Goal: Transaction & Acquisition: Purchase product/service

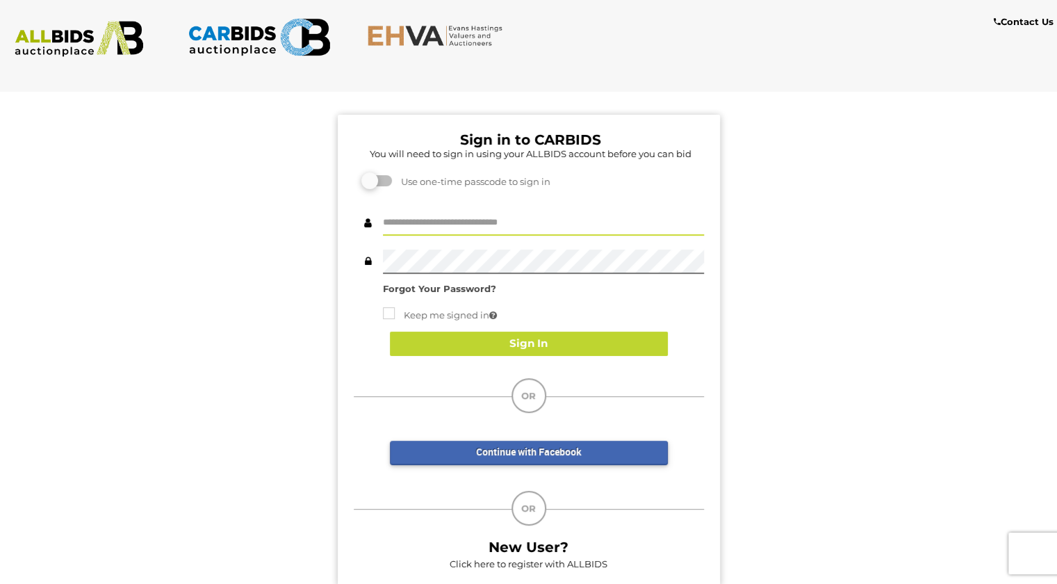
click at [434, 219] on input "text" at bounding box center [543, 223] width 321 height 24
click at [499, 224] on input "text" at bounding box center [543, 223] width 321 height 24
type input "**********"
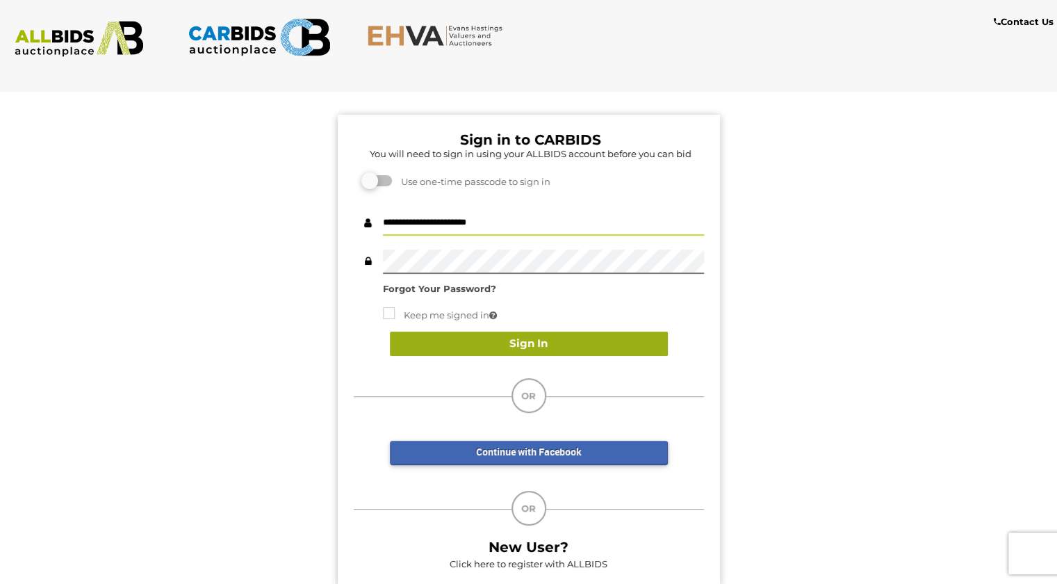
click at [485, 348] on button "Sign In" at bounding box center [529, 343] width 278 height 24
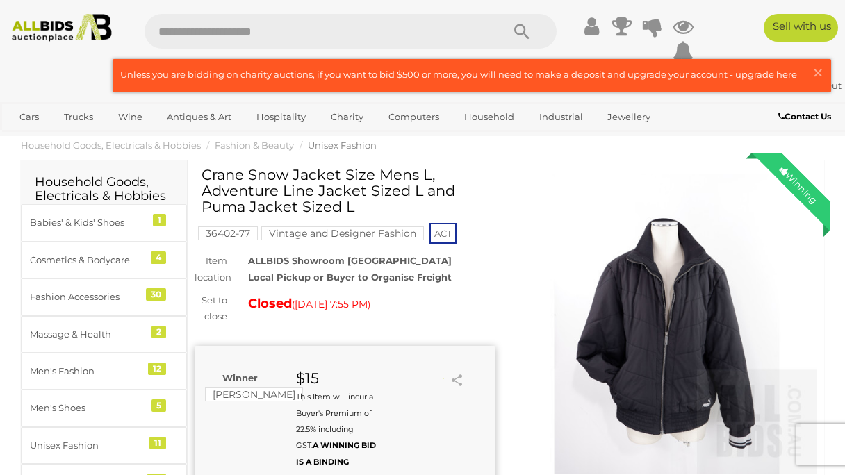
scroll to position [105, 0]
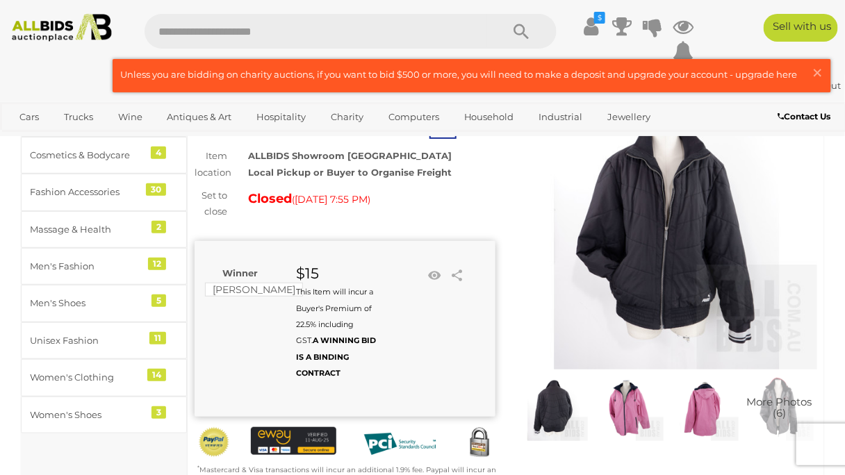
click at [626, 409] on img at bounding box center [629, 407] width 68 height 68
